Goal: Task Accomplishment & Management: Manage account settings

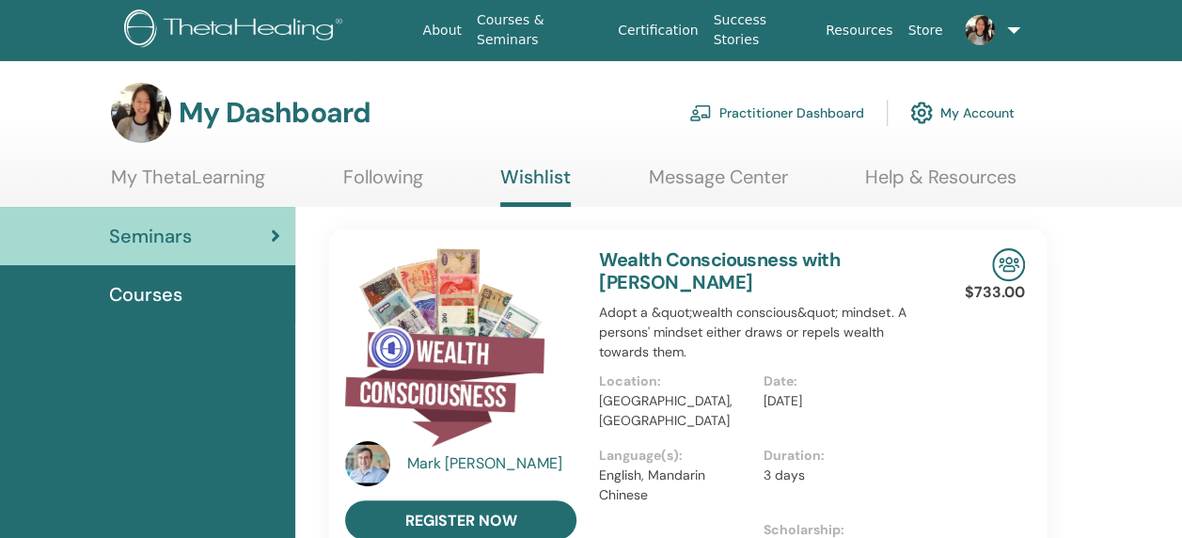
click at [369, 167] on link "Following" at bounding box center [383, 184] width 80 height 37
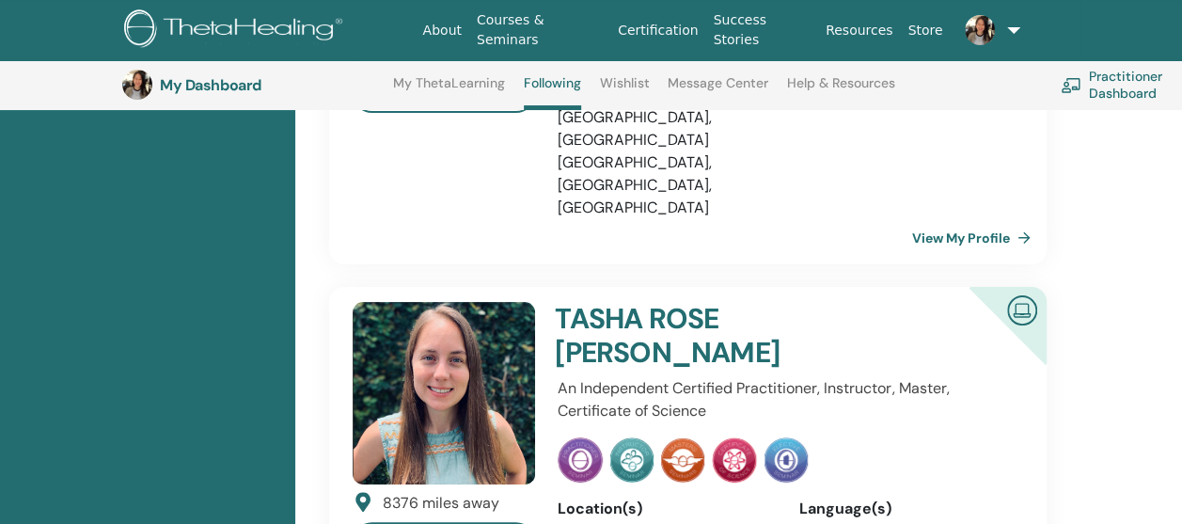
scroll to position [3811, 0]
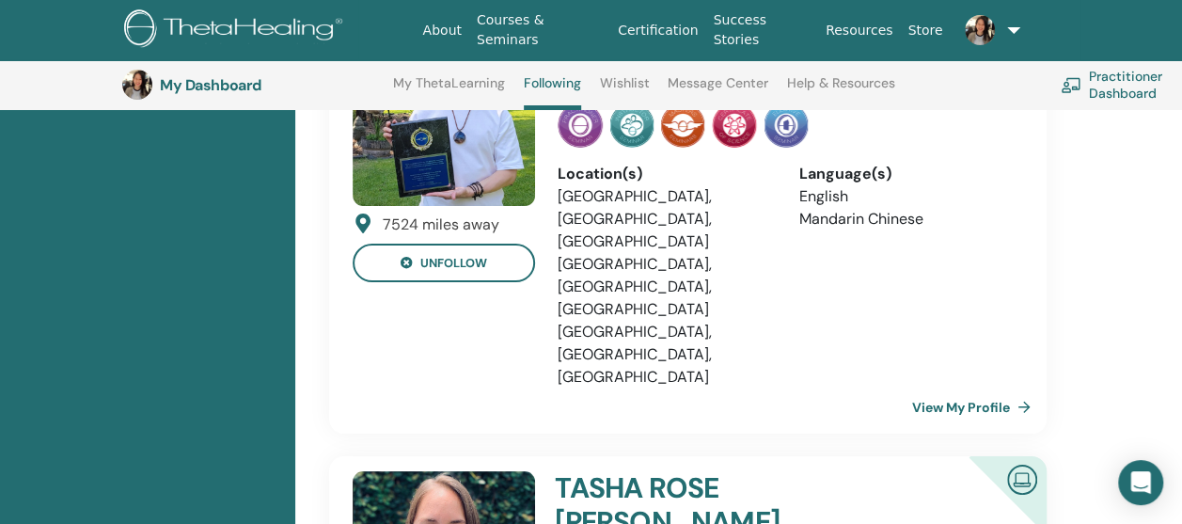
scroll to position [3080, 0]
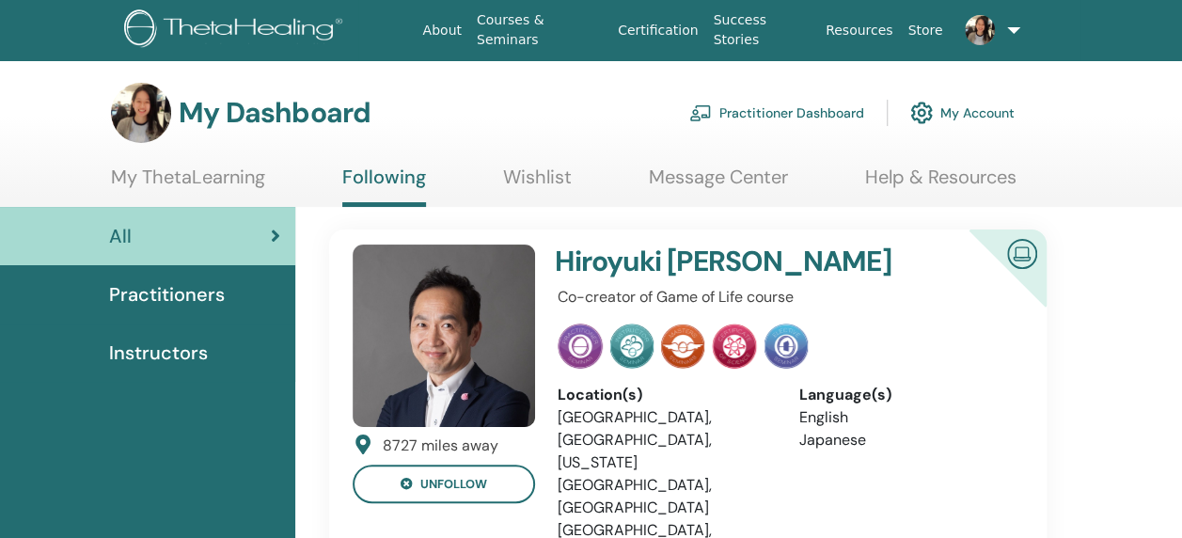
click at [509, 168] on link "Wishlist" at bounding box center [537, 184] width 69 height 37
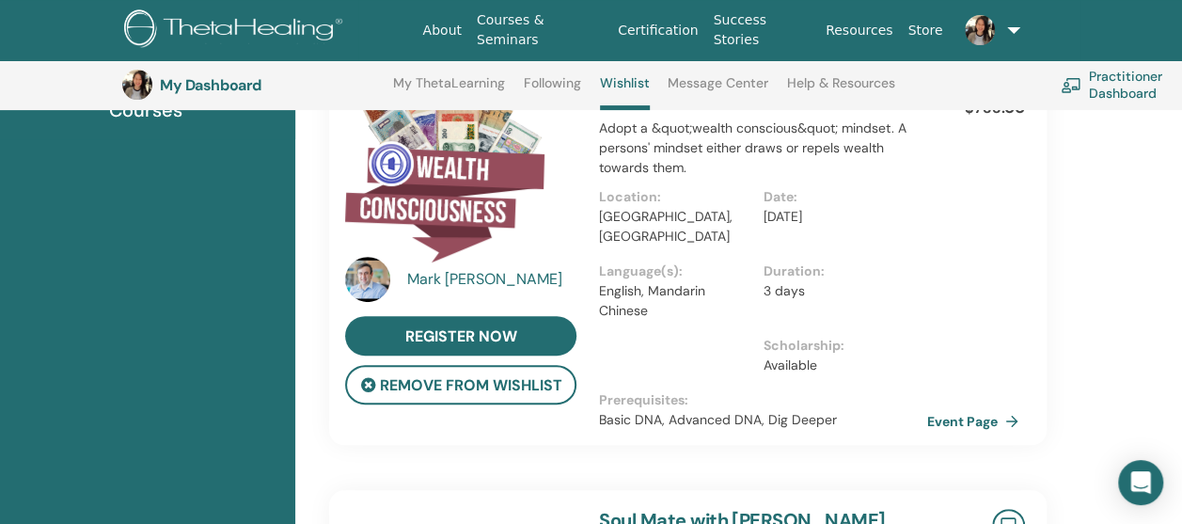
scroll to position [237, 0]
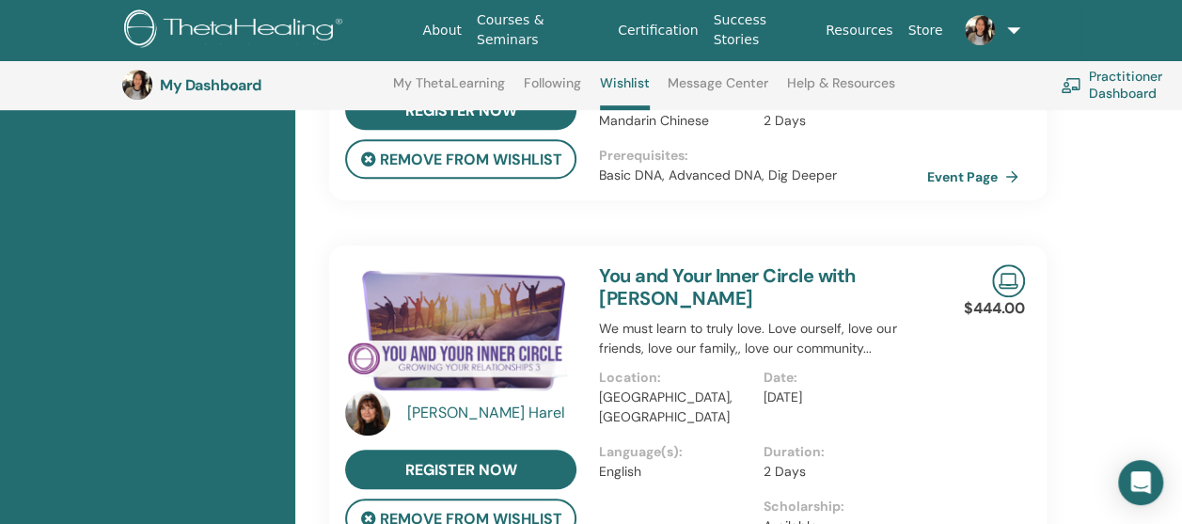
scroll to position [3999, 0]
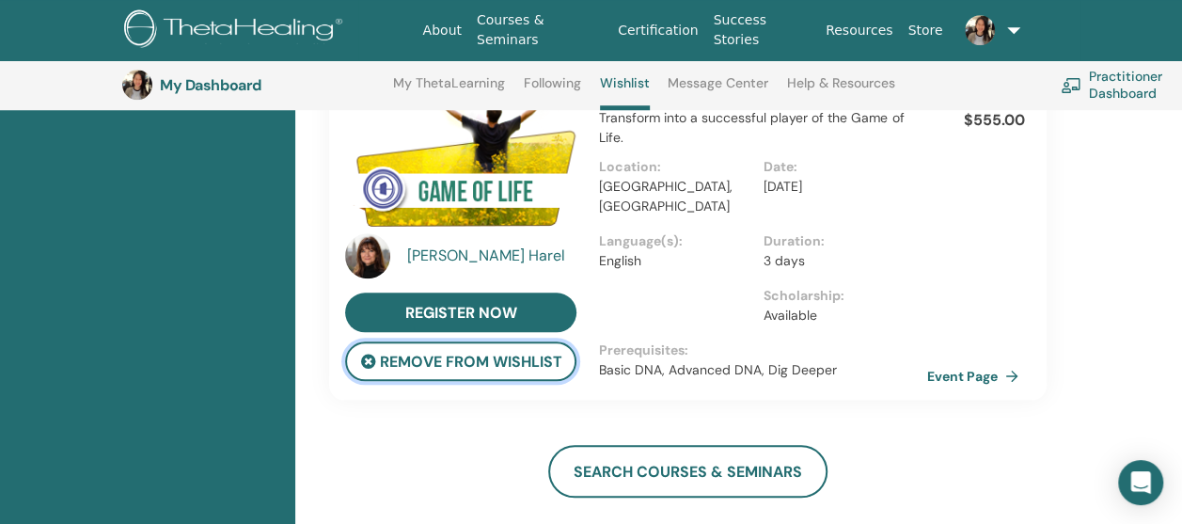
scroll to position [4093, 0]
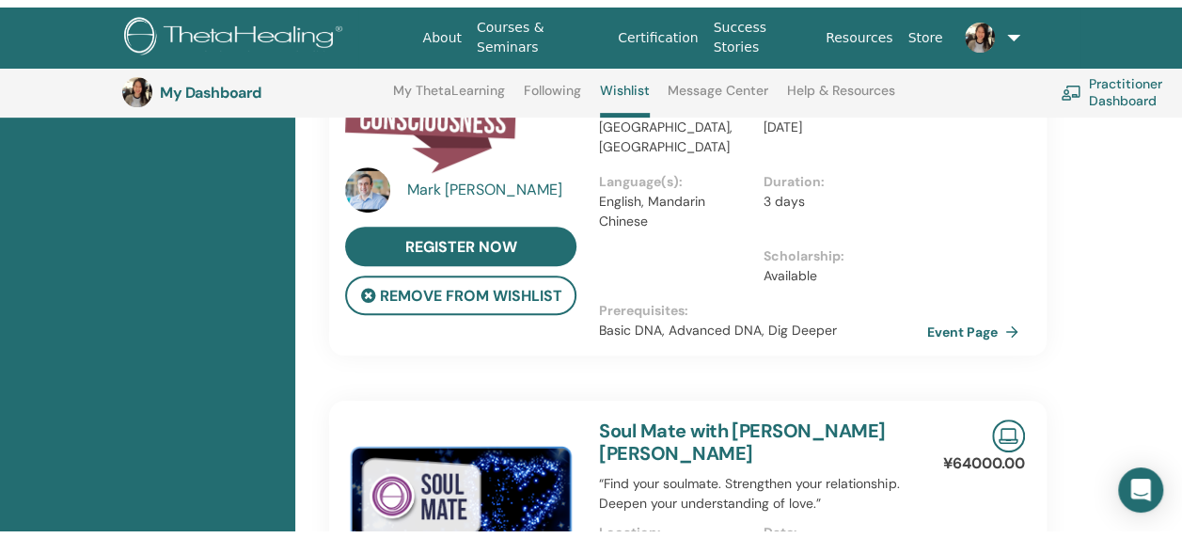
scroll to position [0, 0]
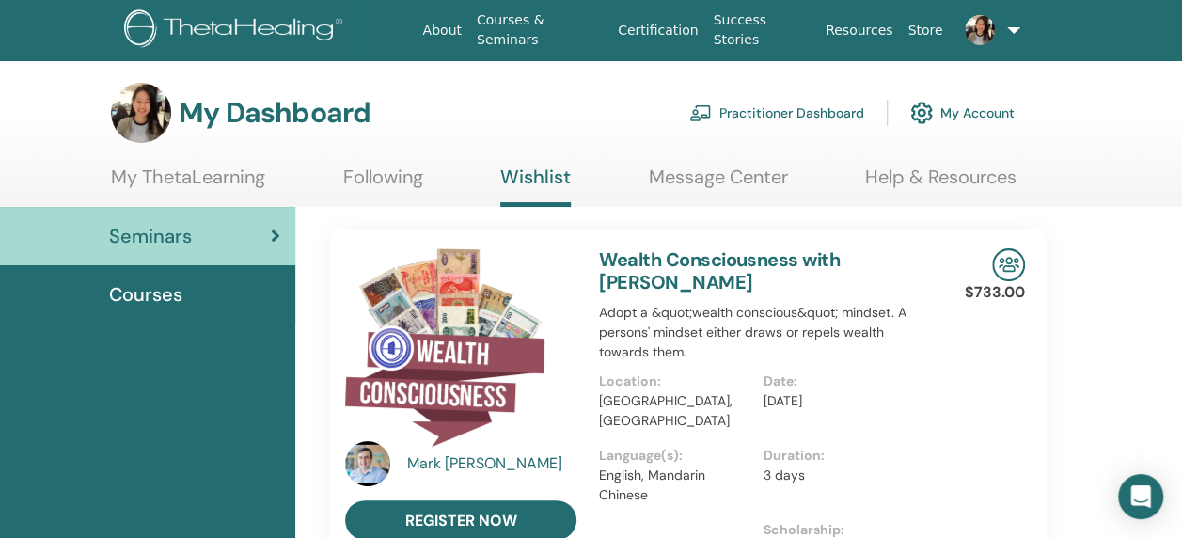
click at [397, 177] on link "Following" at bounding box center [383, 184] width 80 height 37
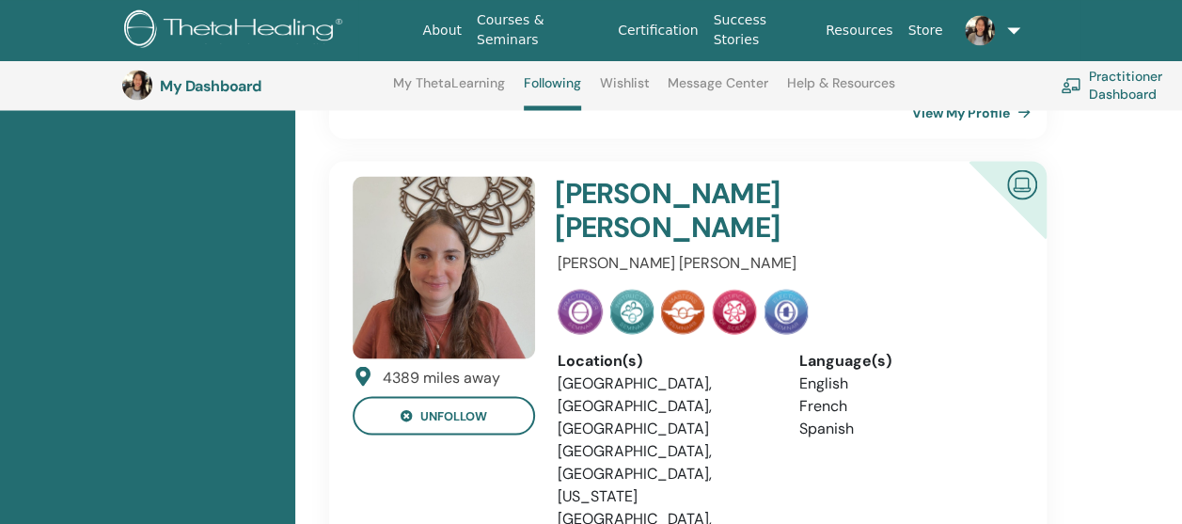
scroll to position [1742, 0]
